Goal: Obtain resource: Download file/media

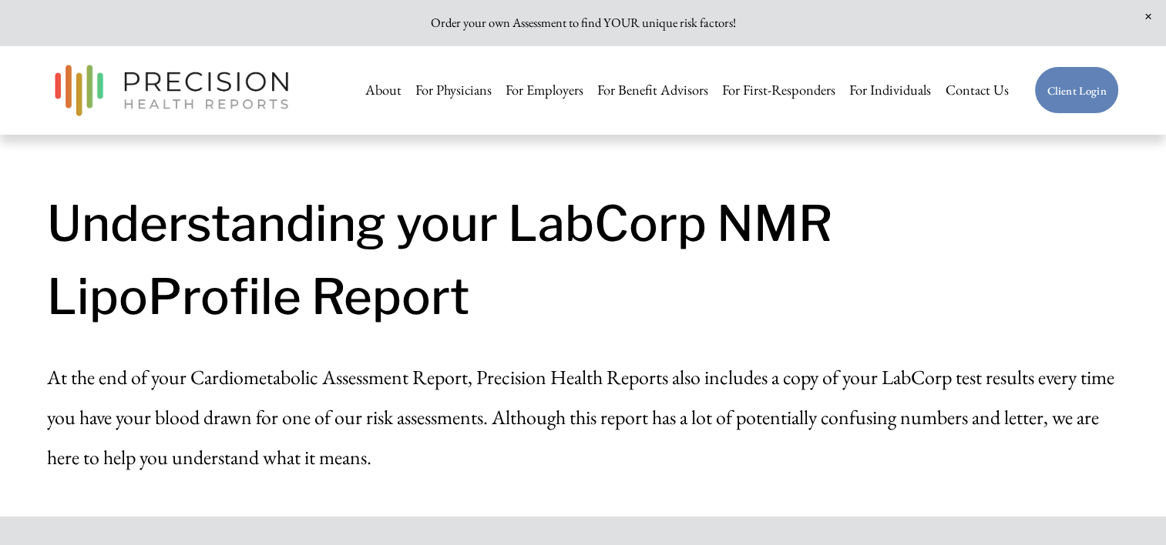
click at [453, 90] on link "For Physicians" at bounding box center [453, 90] width 76 height 31
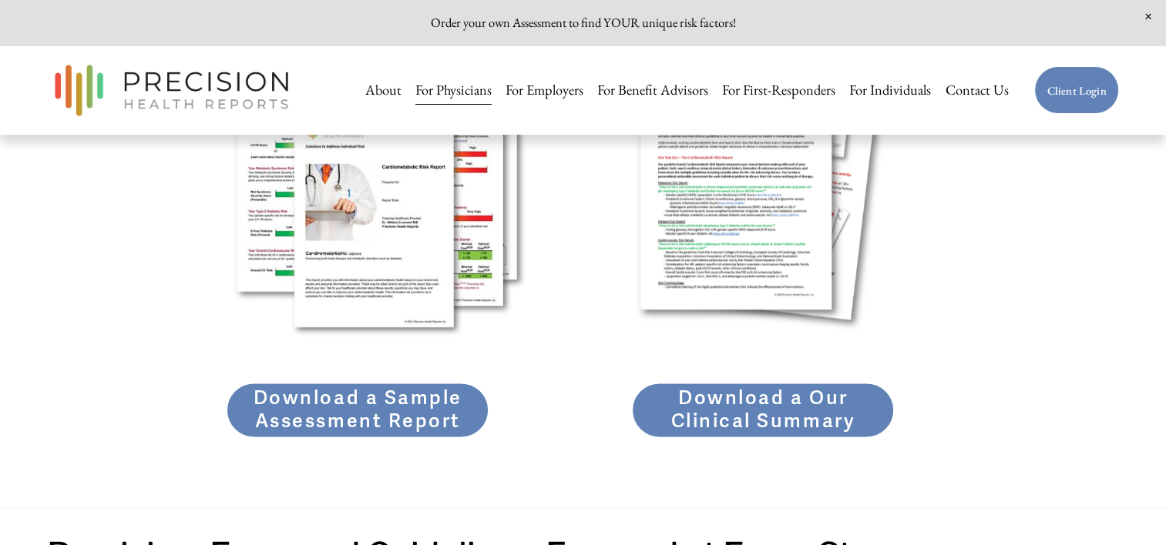
scroll to position [2312, 0]
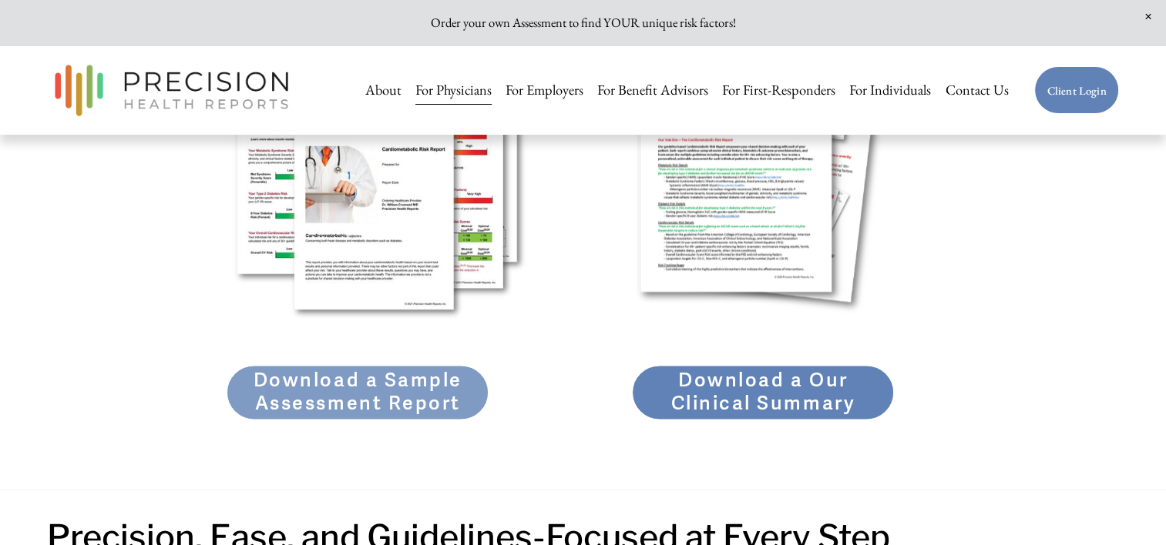
click at [354, 405] on link "Download a Sample Assessment Report" at bounding box center [358, 392] width 262 height 55
